Goal: Transaction & Acquisition: Book appointment/travel/reservation

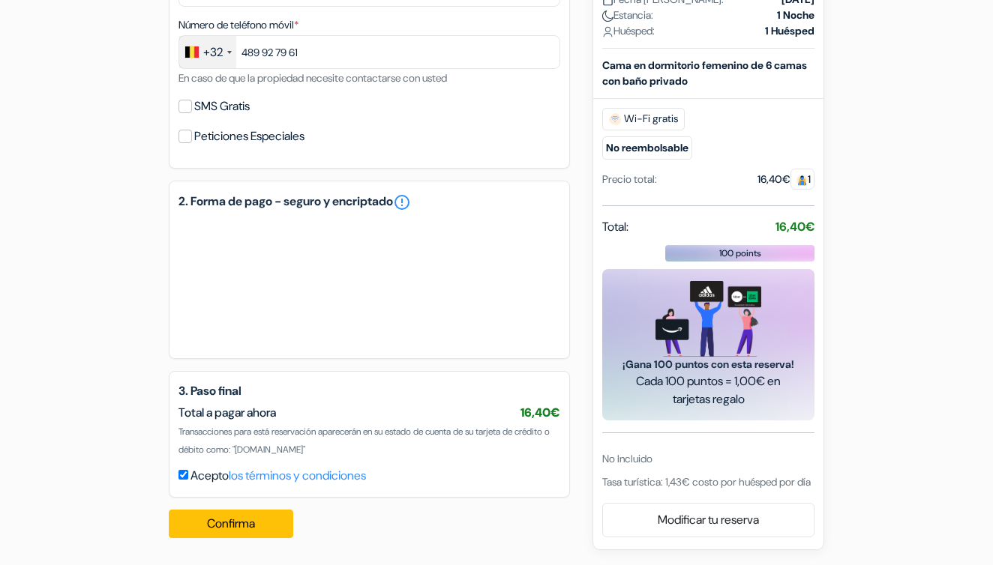
scroll to position [517, 0]
click at [263, 519] on button "Confirma Loading..." at bounding box center [231, 524] width 124 height 28
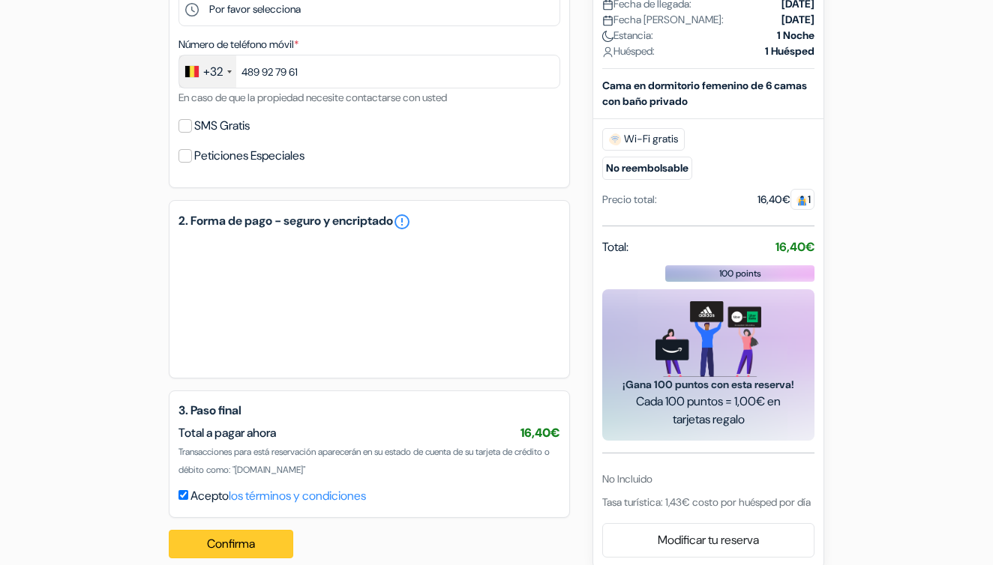
scroll to position [162, 0]
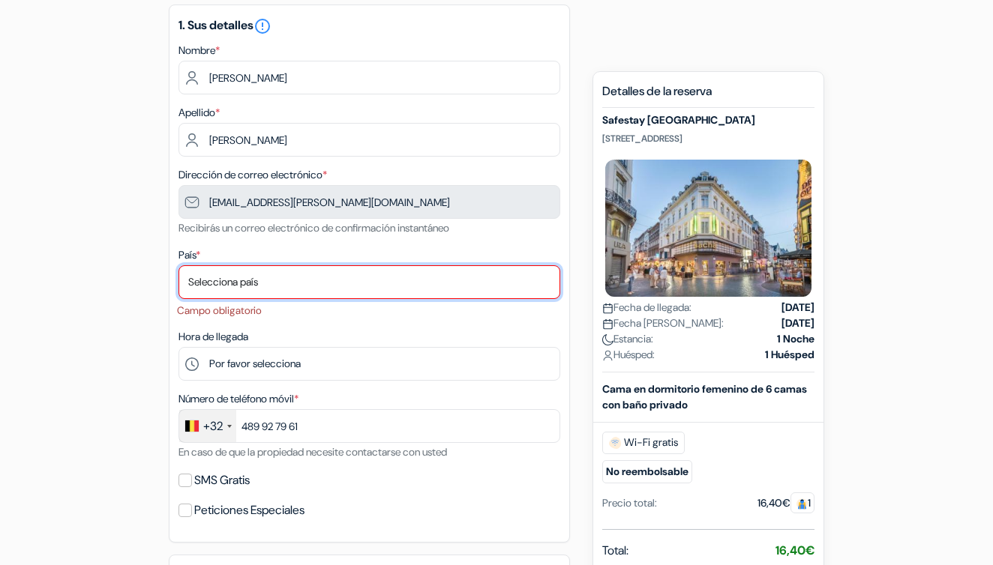
select select "25"
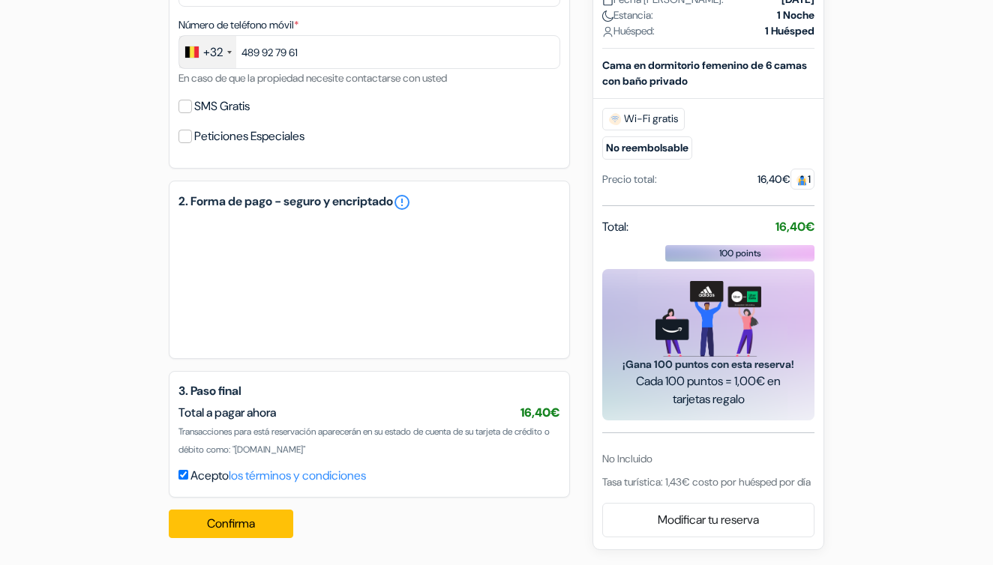
scroll to position [517, 0]
click at [250, 523] on button "Confirma Loading..." at bounding box center [231, 524] width 124 height 28
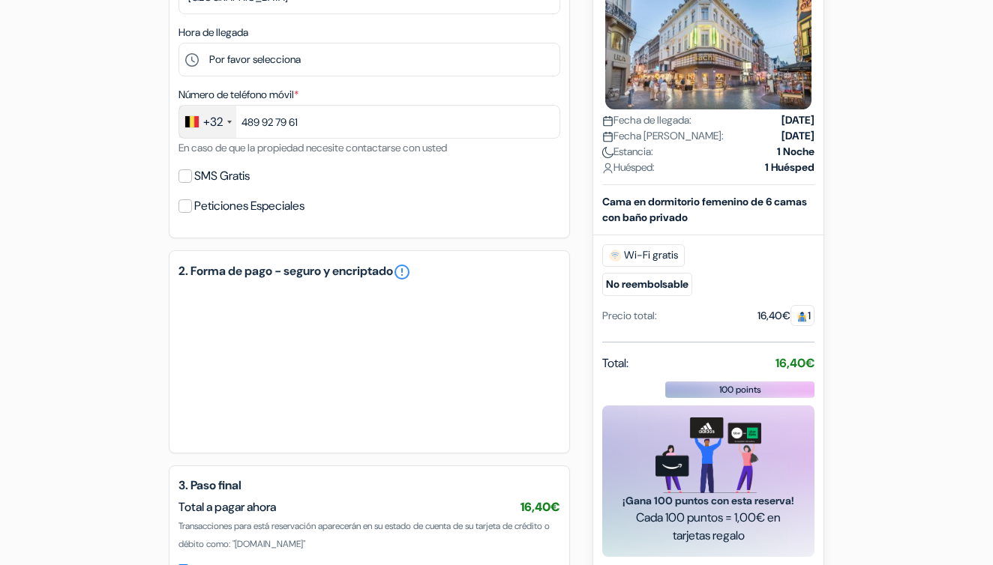
scroll to position [392, 0]
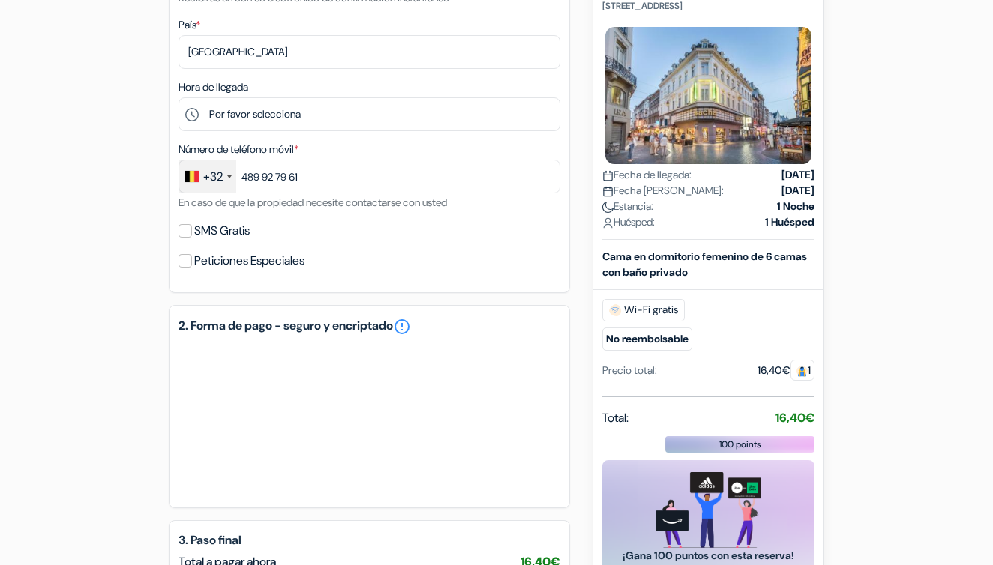
click at [184, 230] on input "SMS Gratis" at bounding box center [184, 230] width 13 height 13
checkbox input "true"
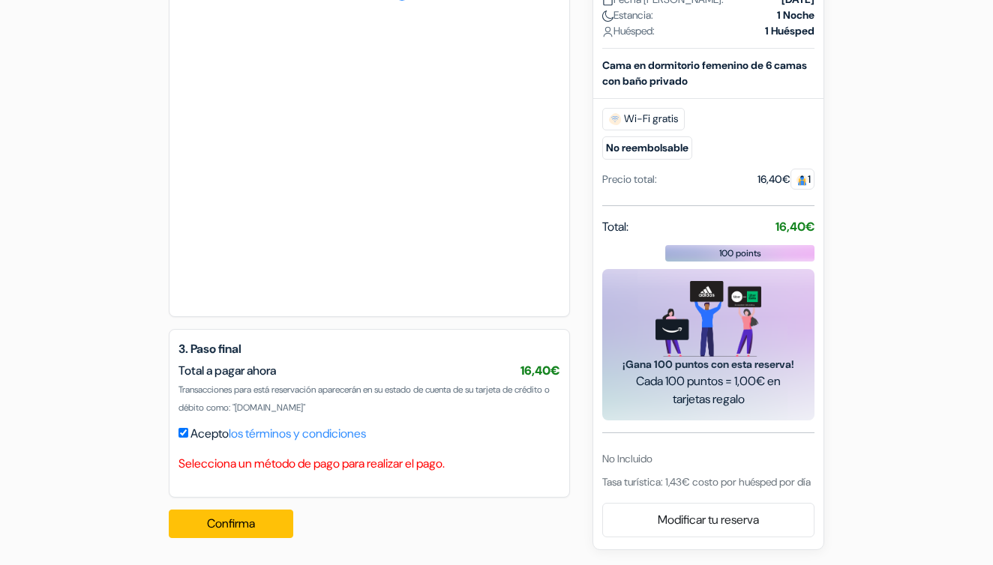
scroll to position [768, 0]
click at [244, 521] on button "Confirma Loading..." at bounding box center [231, 524] width 124 height 28
click at [257, 530] on button "Confirma Loading..." at bounding box center [231, 524] width 124 height 28
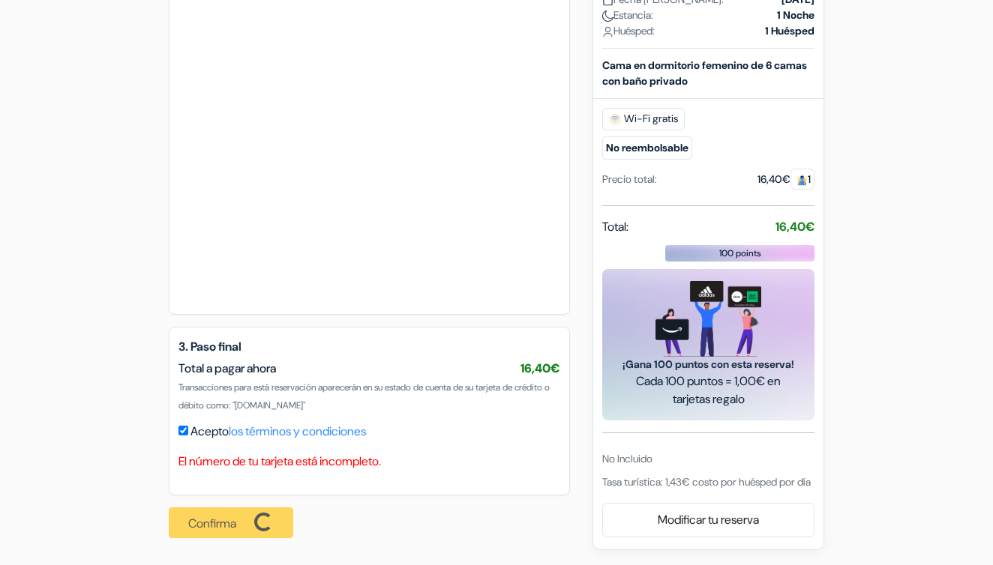
scroll to position [1000, 0]
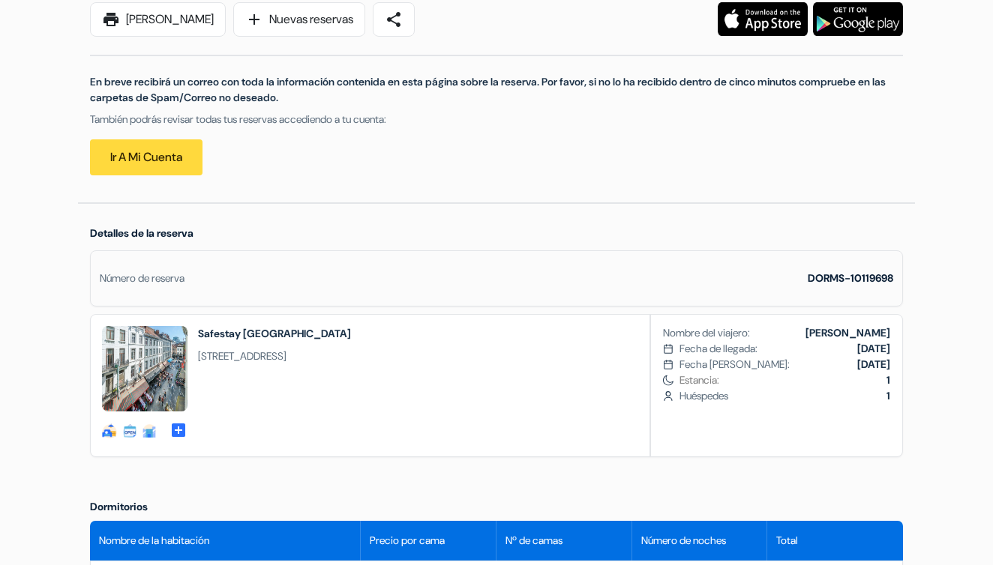
scroll to position [244, 0]
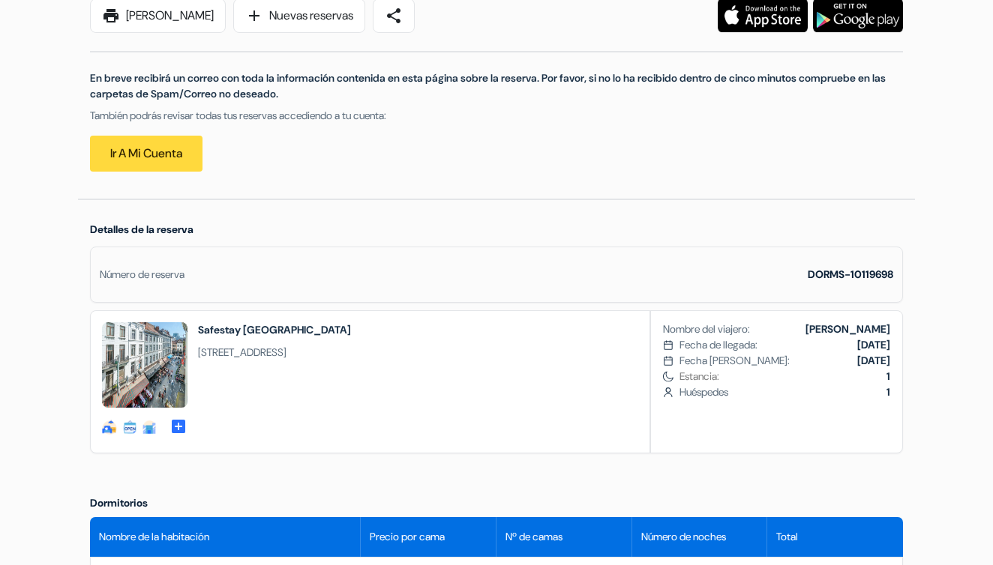
drag, startPoint x: 198, startPoint y: 352, endPoint x: 499, endPoint y: 356, distance: 300.7
click at [362, 356] on div "social-fun check-in-out-details food" at bounding box center [226, 382] width 271 height 142
copy span "Rue Grétry 53, 1000 Bruxelles, Belgium, 1000, Bruselas, Bélgica"
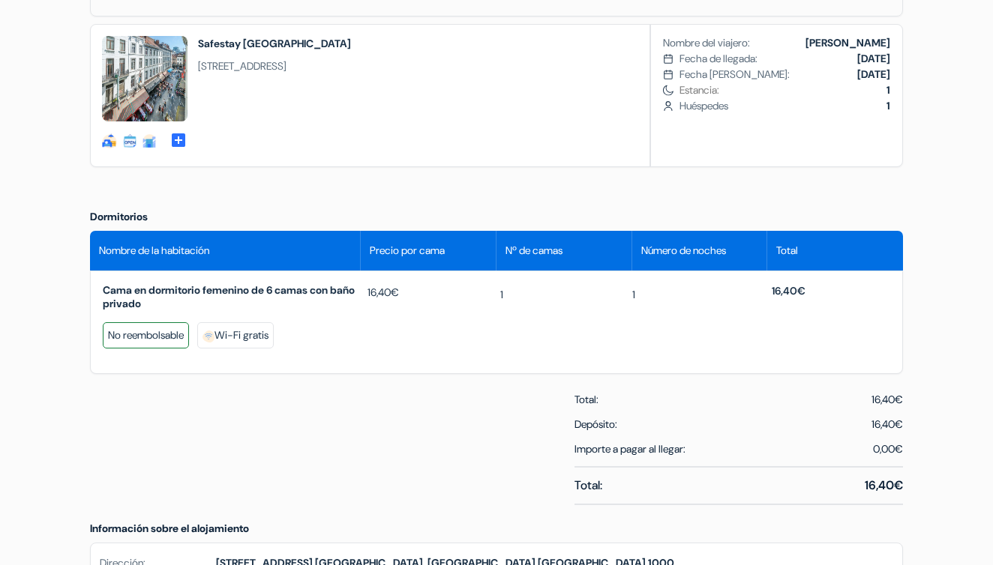
scroll to position [530, 0]
click at [157, 65] on img at bounding box center [144, 78] width 85 height 85
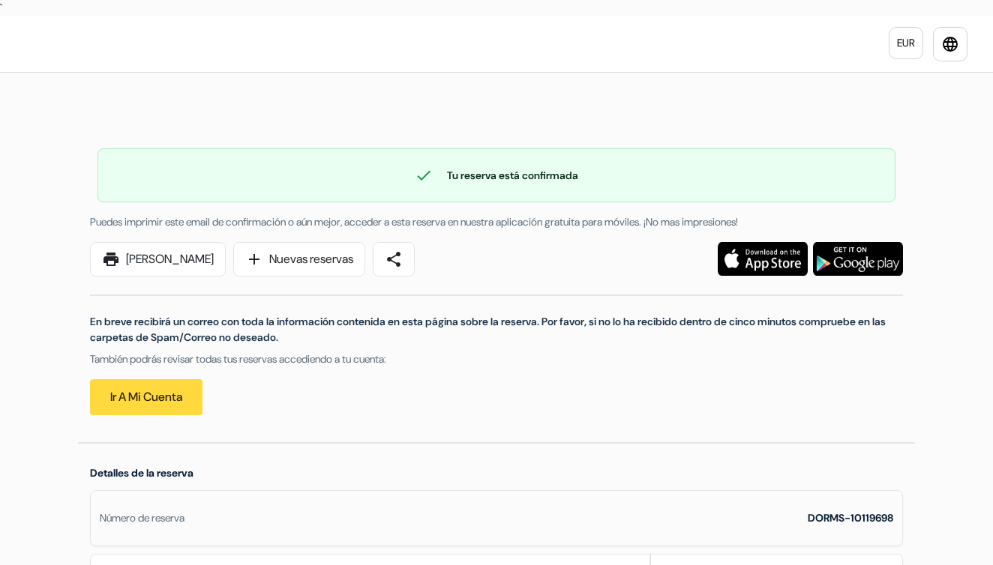
scroll to position [0, 0]
